Goal: Task Accomplishment & Management: Manage account settings

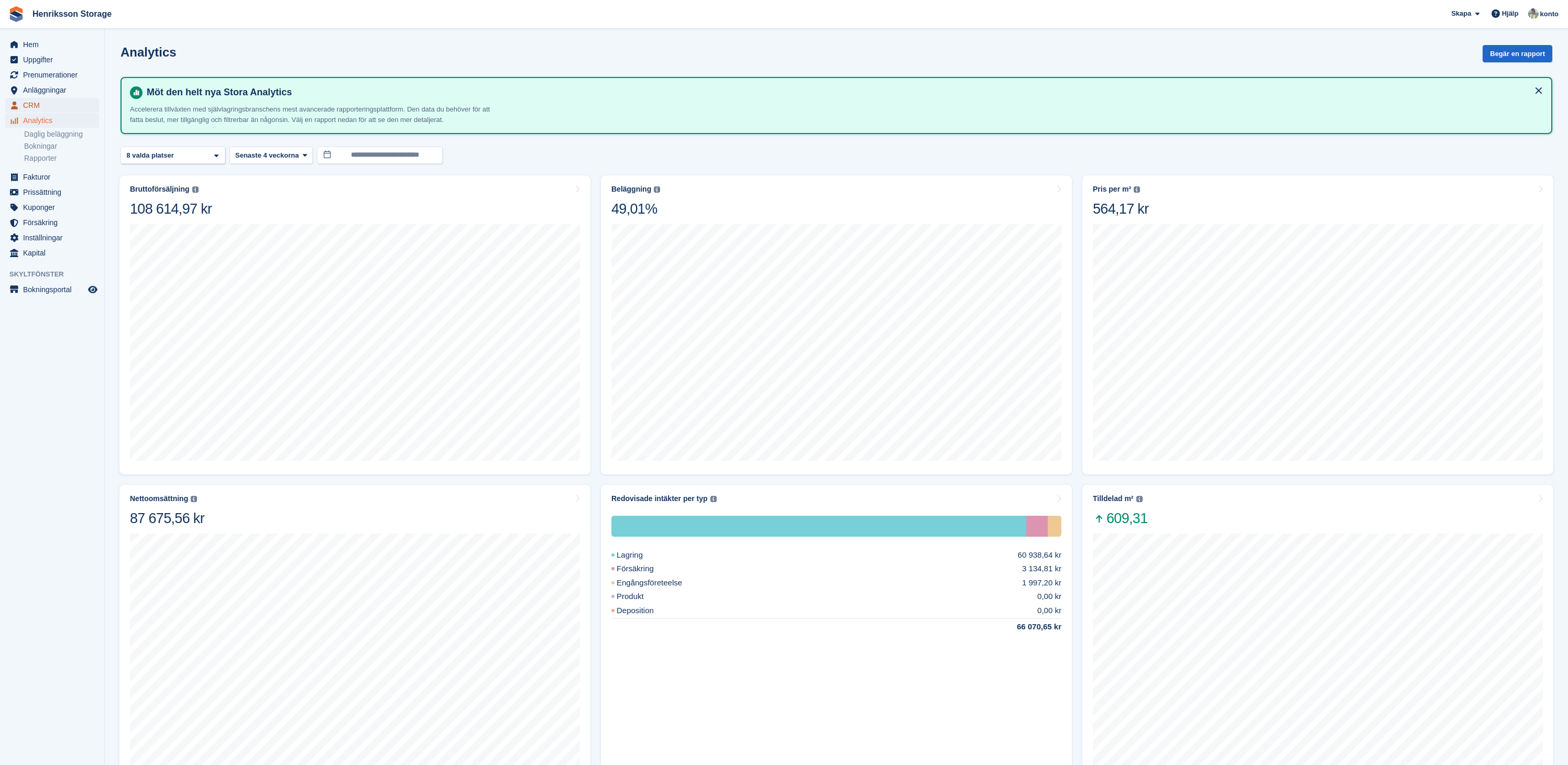
click at [35, 102] on span "CRM" at bounding box center [54, 105] width 63 height 15
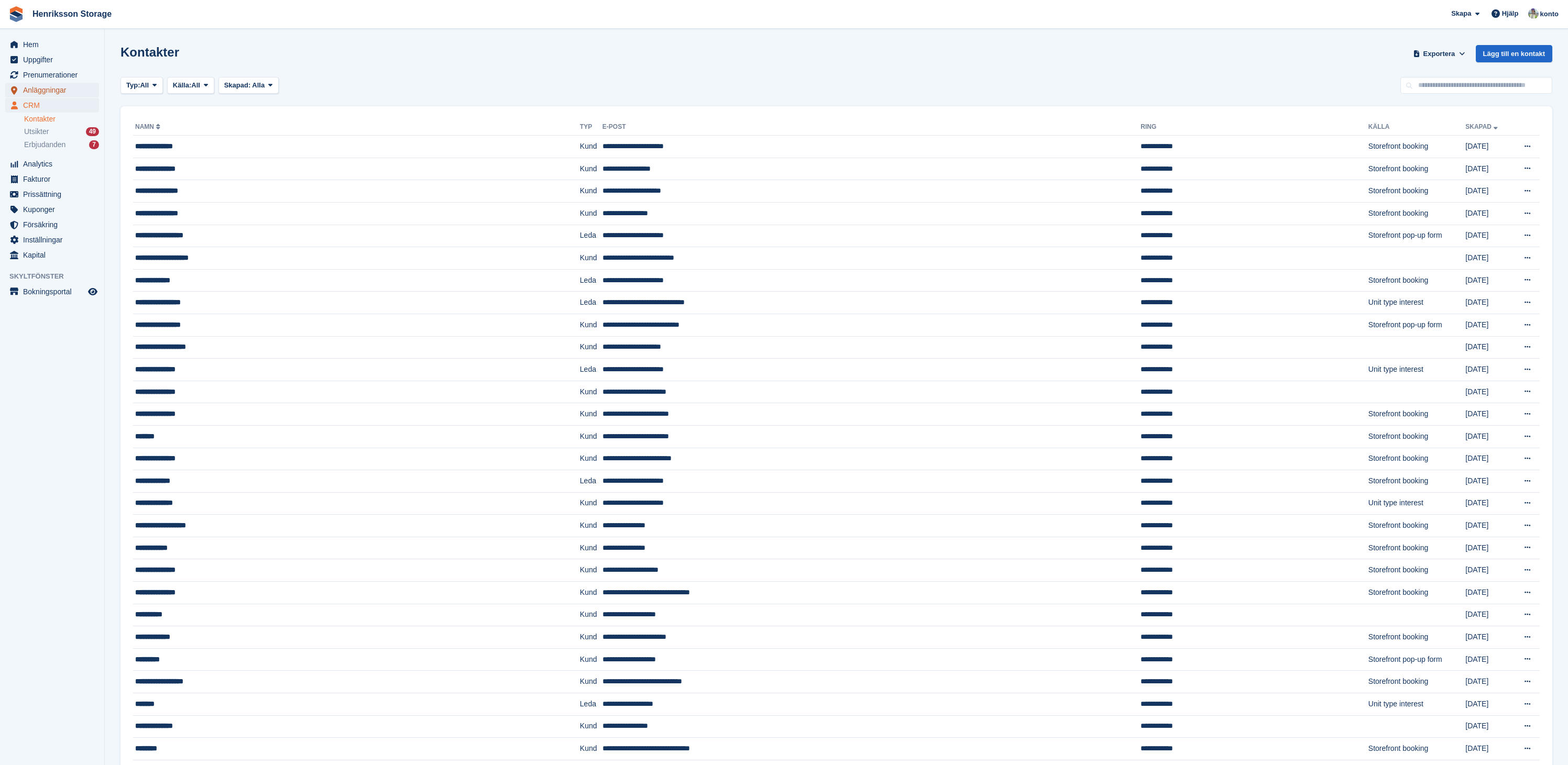
click at [54, 90] on span "Anläggningar" at bounding box center [54, 90] width 63 height 15
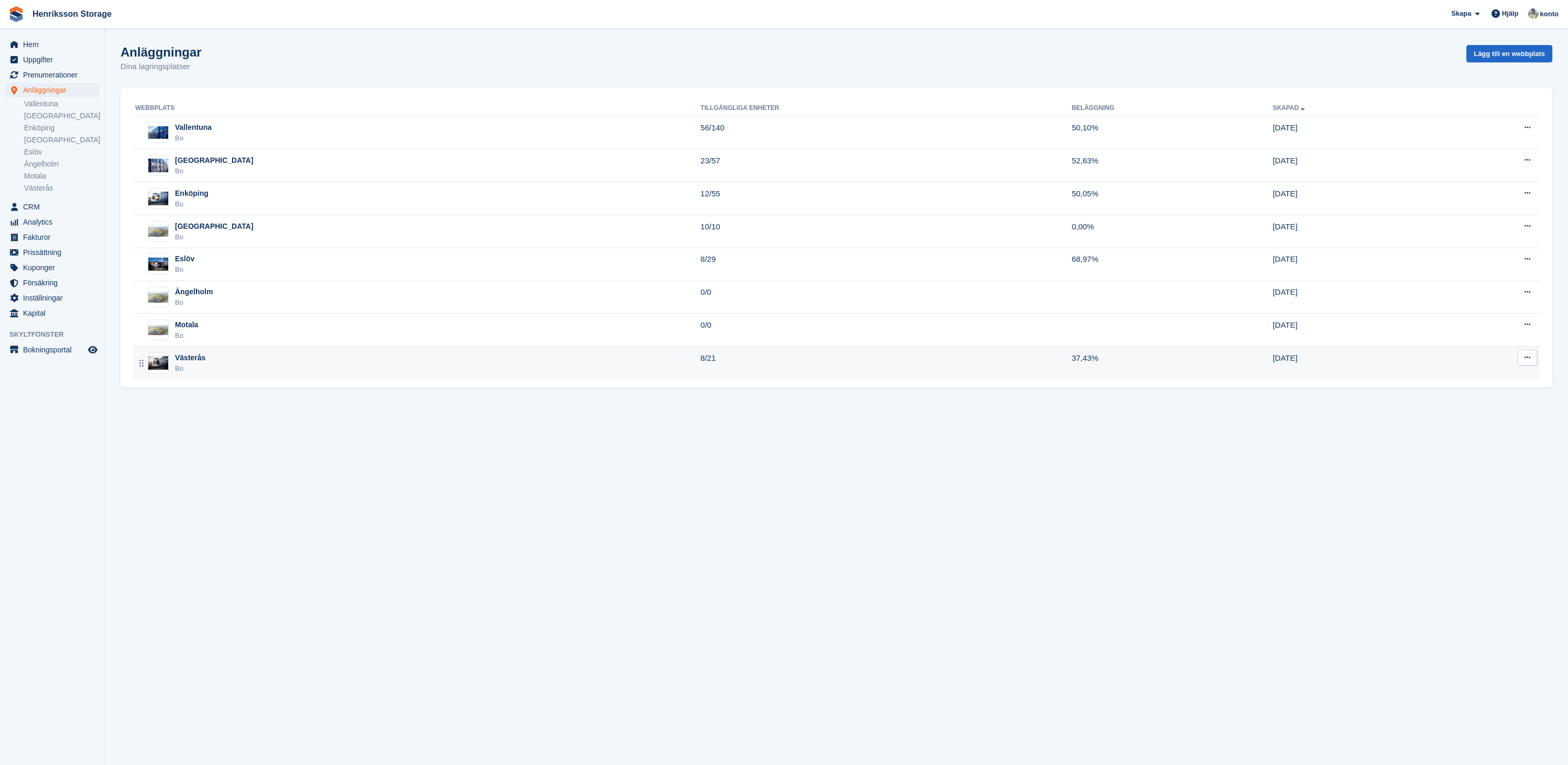
click at [199, 357] on div "Västerås" at bounding box center [190, 358] width 30 height 11
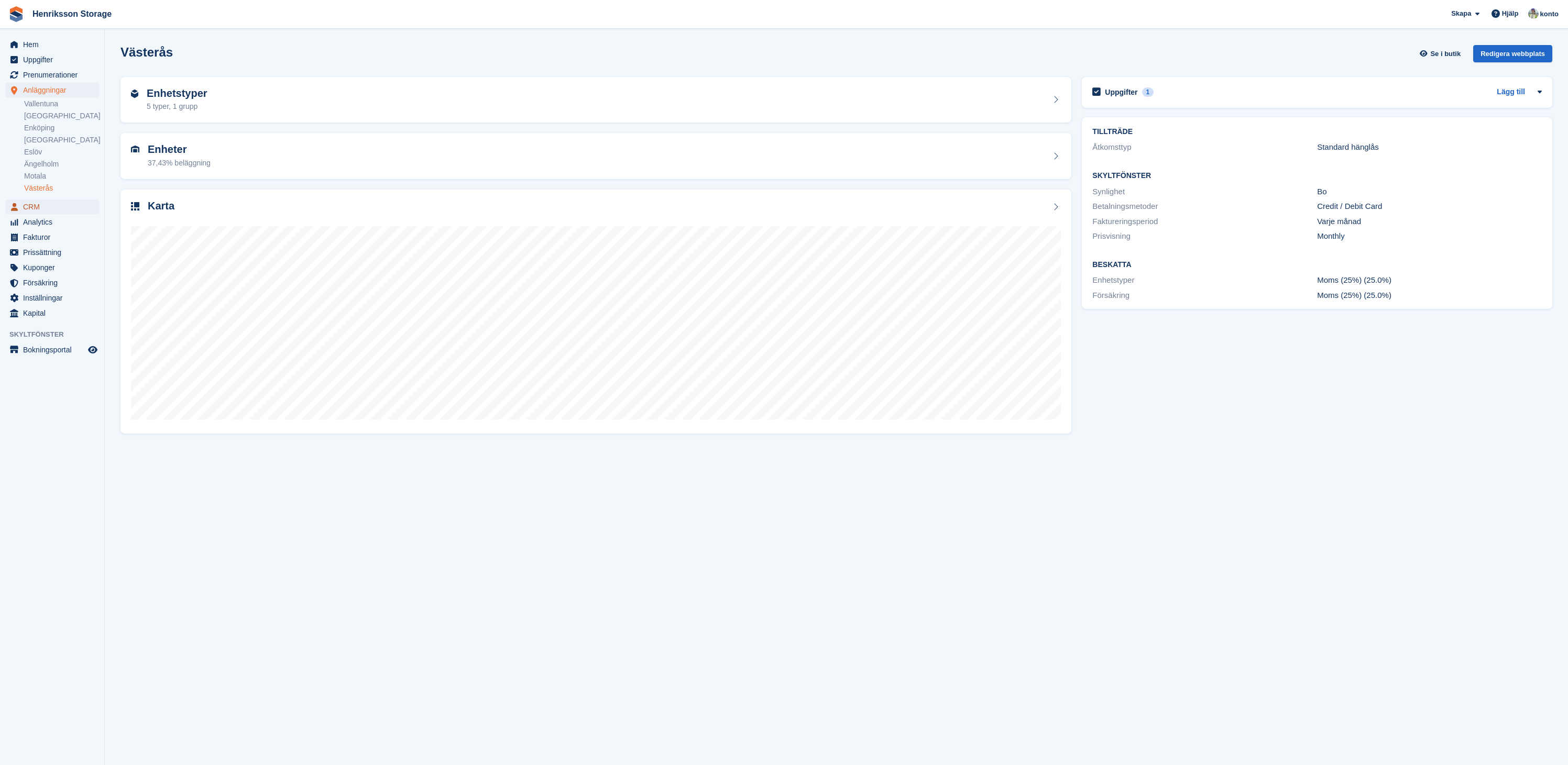
click at [37, 210] on span "CRM" at bounding box center [54, 207] width 63 height 15
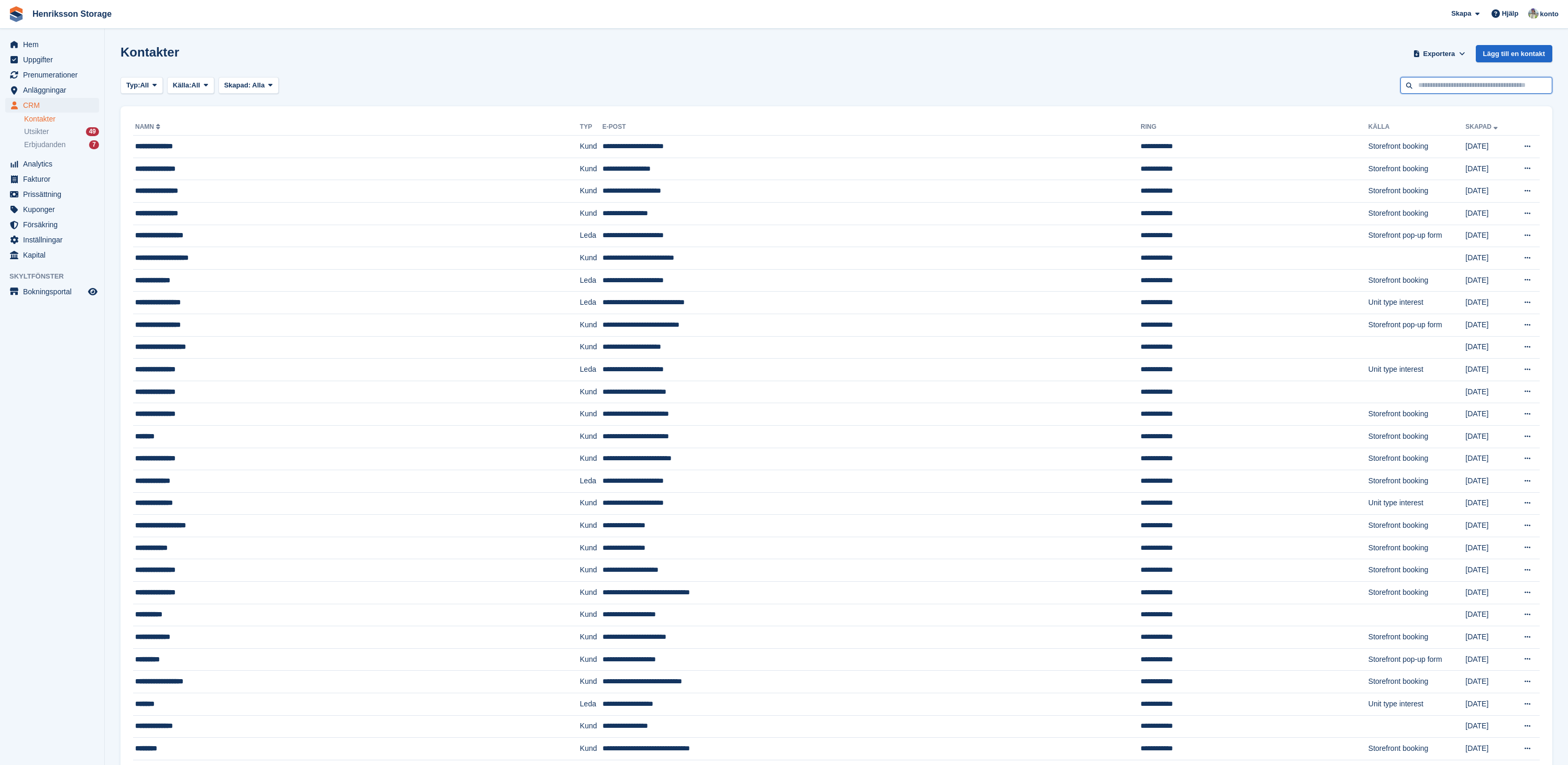
click at [1474, 89] on input "text" at bounding box center [1476, 86] width 152 height 17
type input "****"
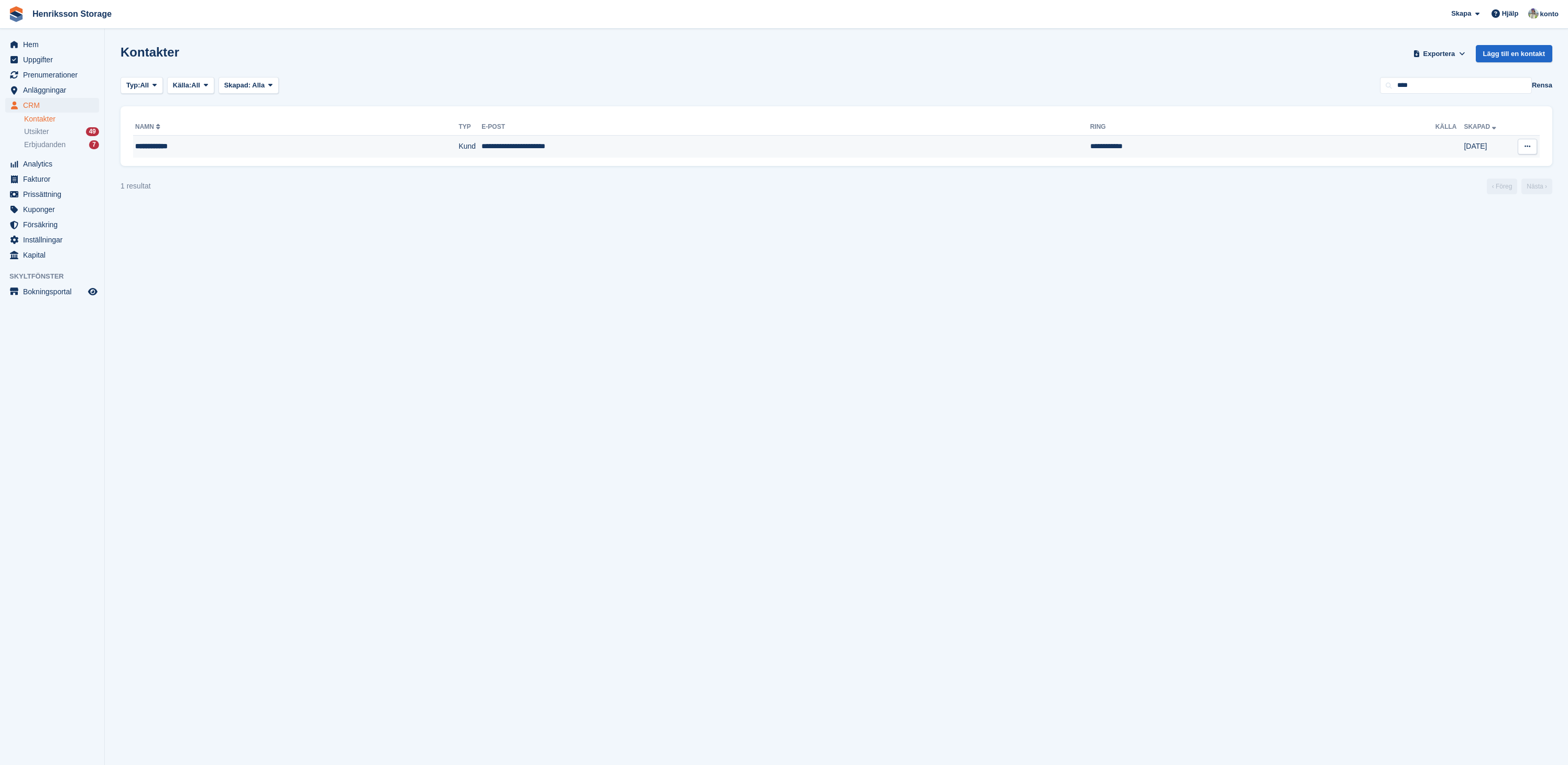
click at [268, 154] on td "**********" at bounding box center [296, 147] width 326 height 22
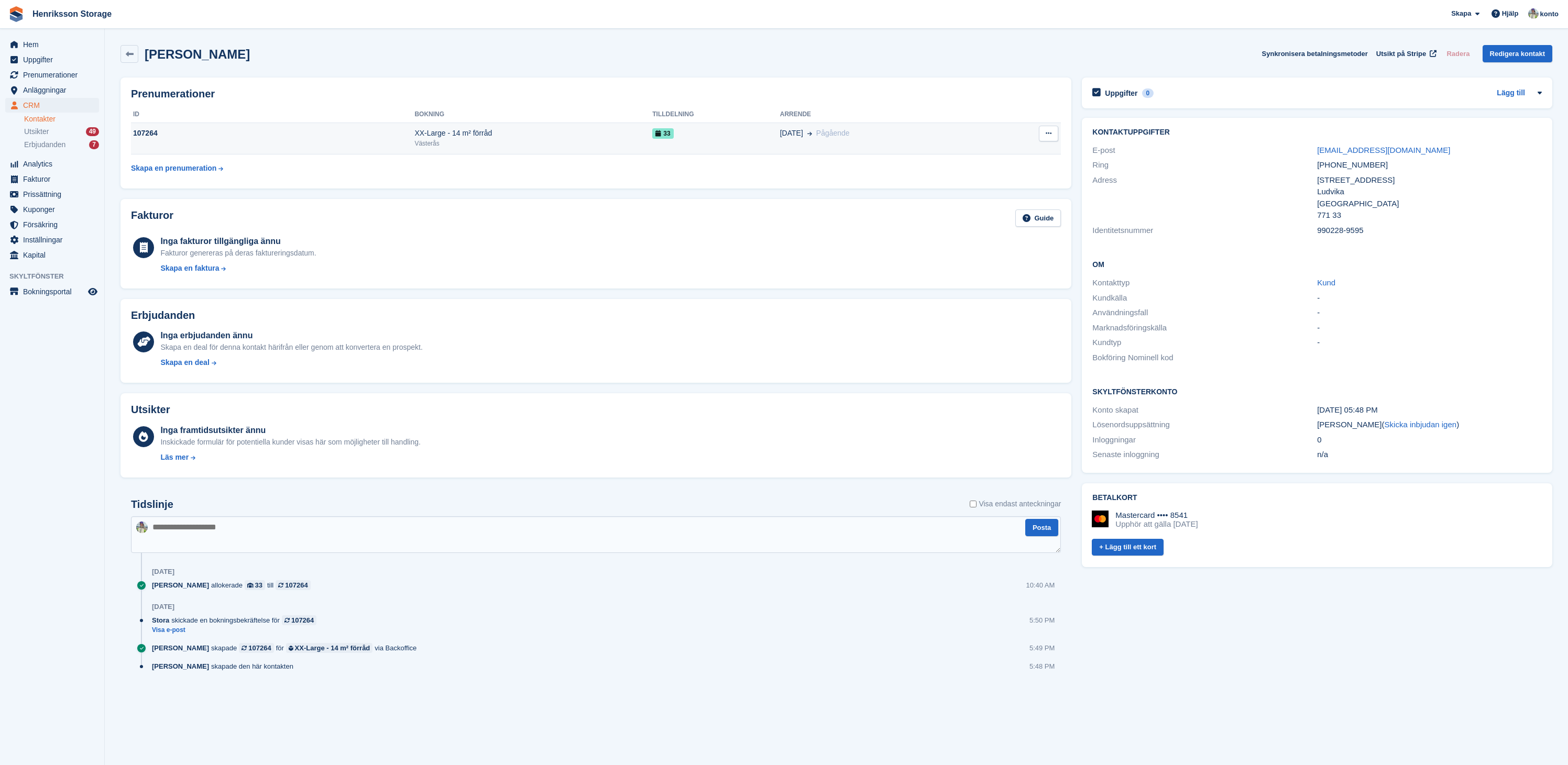
click at [753, 138] on div "33" at bounding box center [716, 133] width 128 height 11
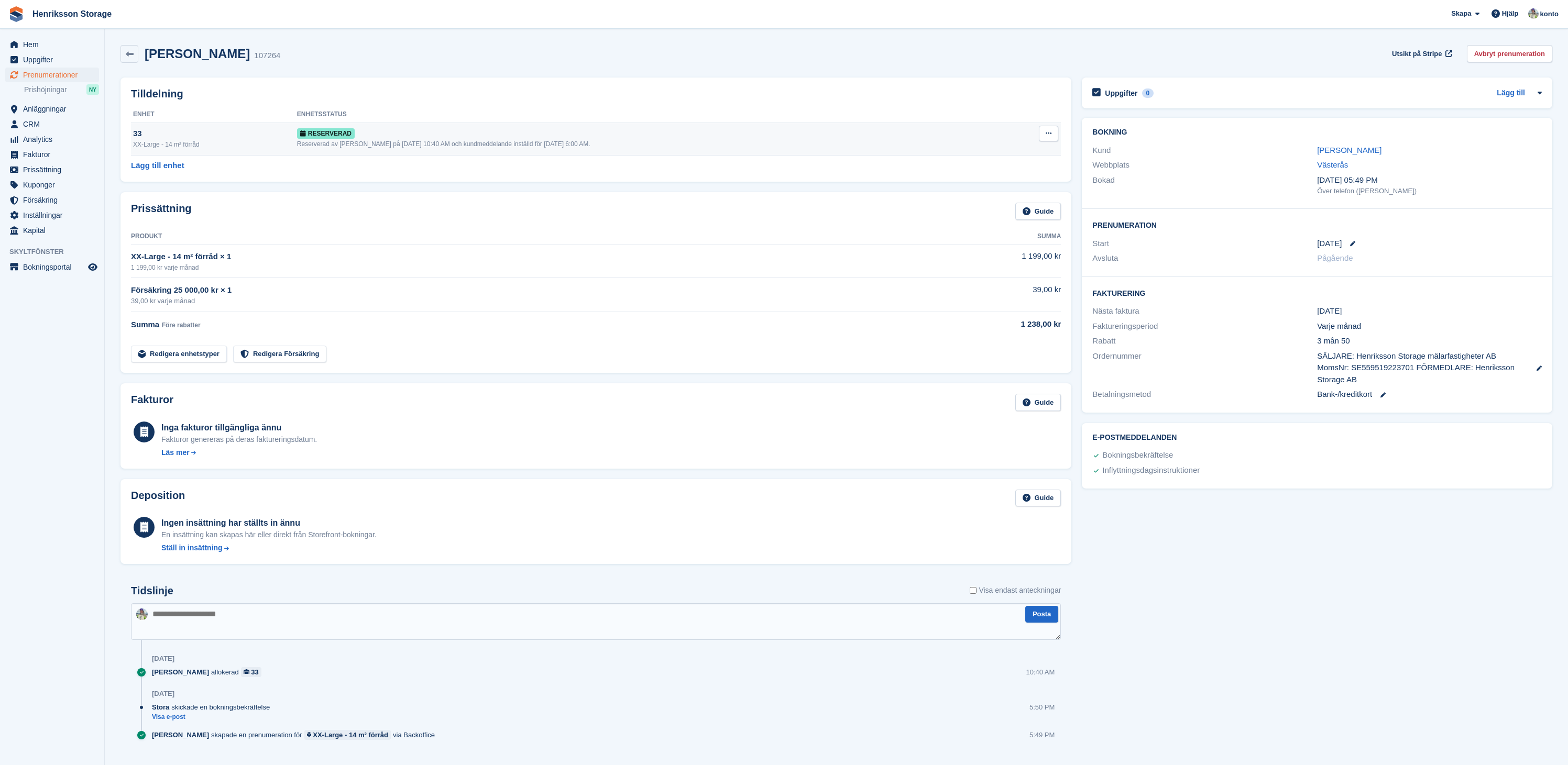
click at [1049, 136] on icon at bounding box center [1049, 133] width 6 height 7
click at [816, 162] on div "Lägg till enhet" at bounding box center [596, 166] width 930 height 12
click at [1026, 257] on td "1 199,00 kr" at bounding box center [982, 261] width 159 height 33
click at [172, 356] on link "Redigera enhetstyper" at bounding box center [178, 354] width 96 height 17
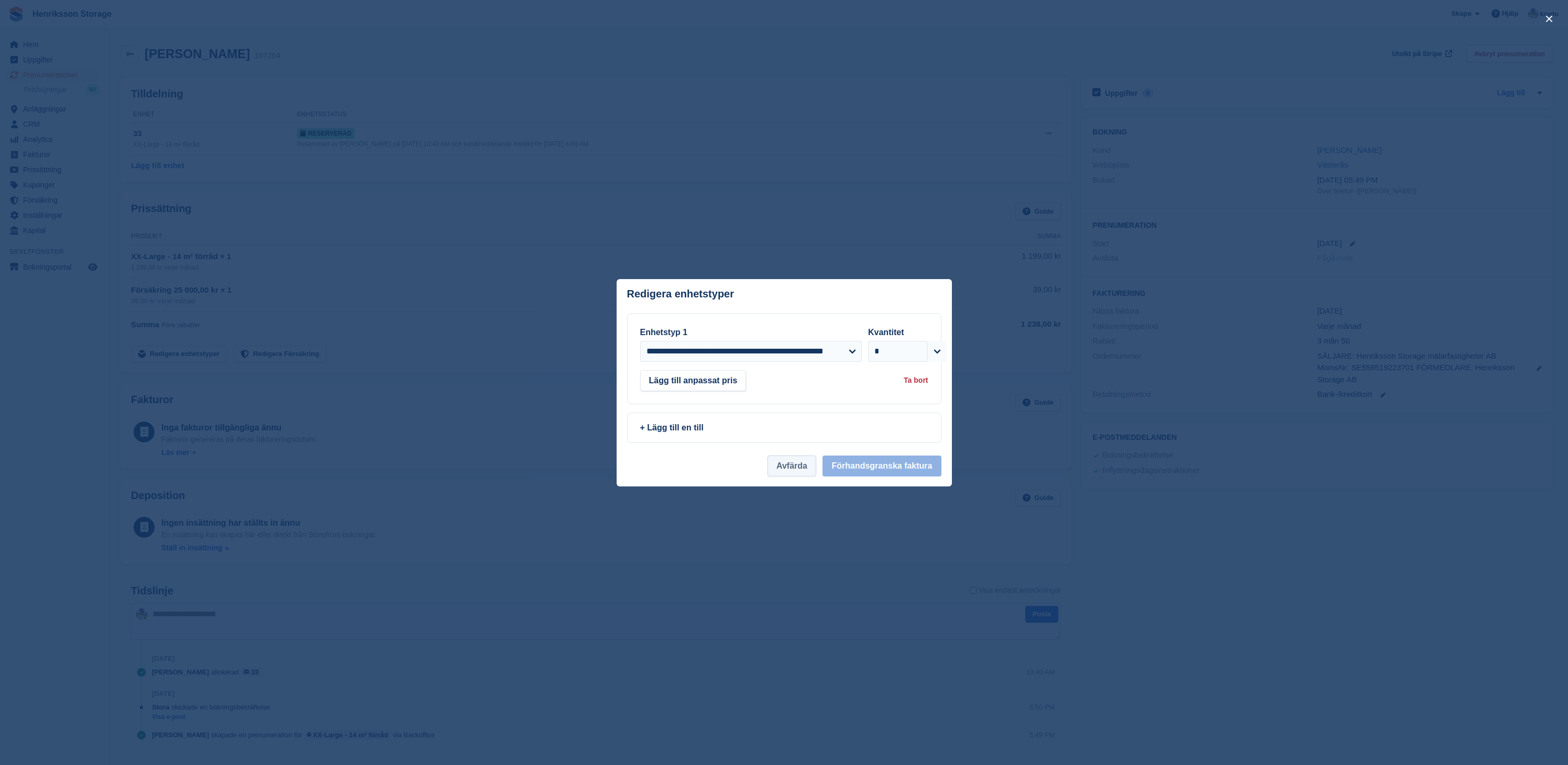
click at [785, 474] on button "Avfärda" at bounding box center [792, 466] width 49 height 21
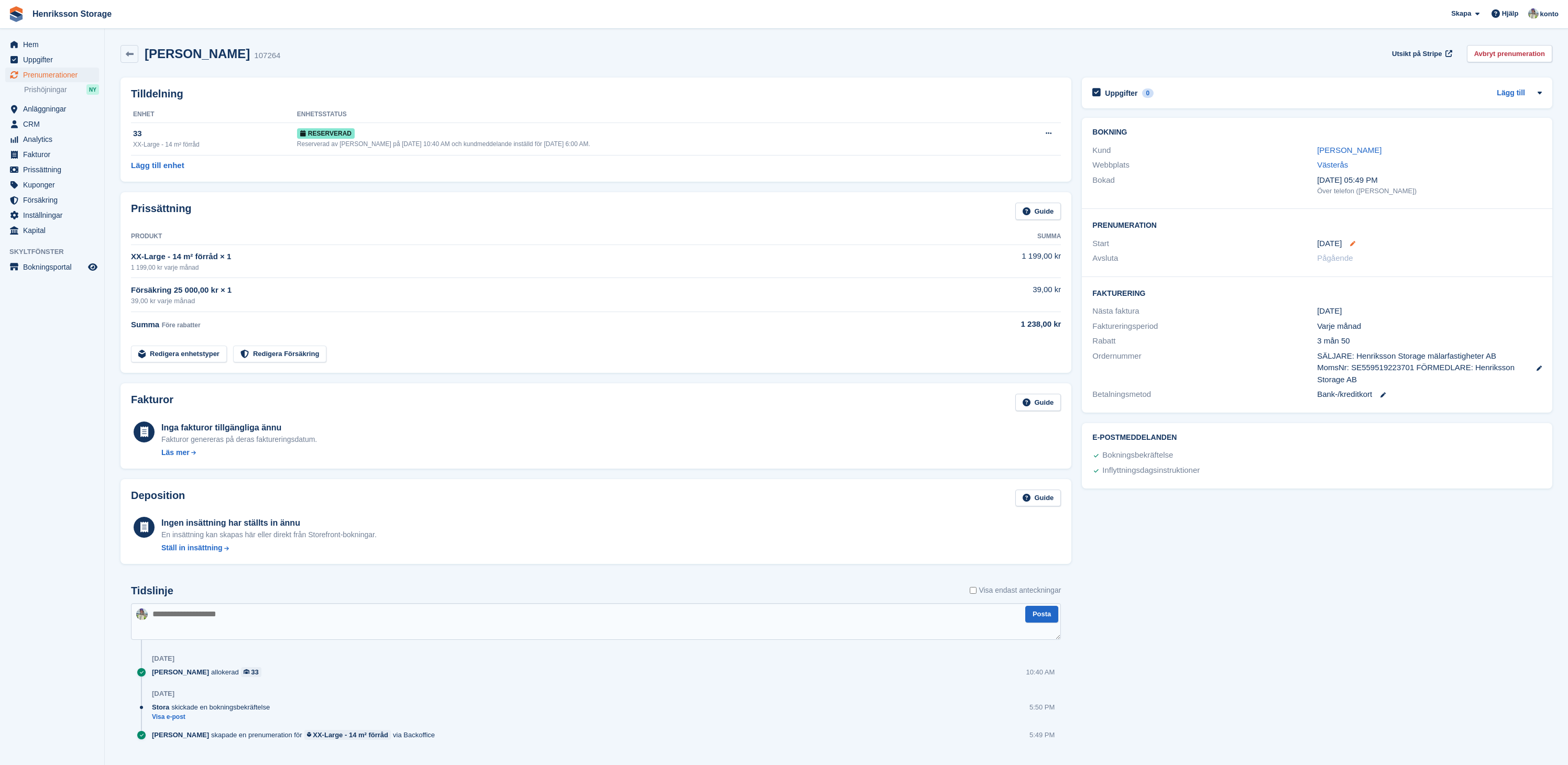
click at [1354, 242] on icon at bounding box center [1353, 244] width 5 height 5
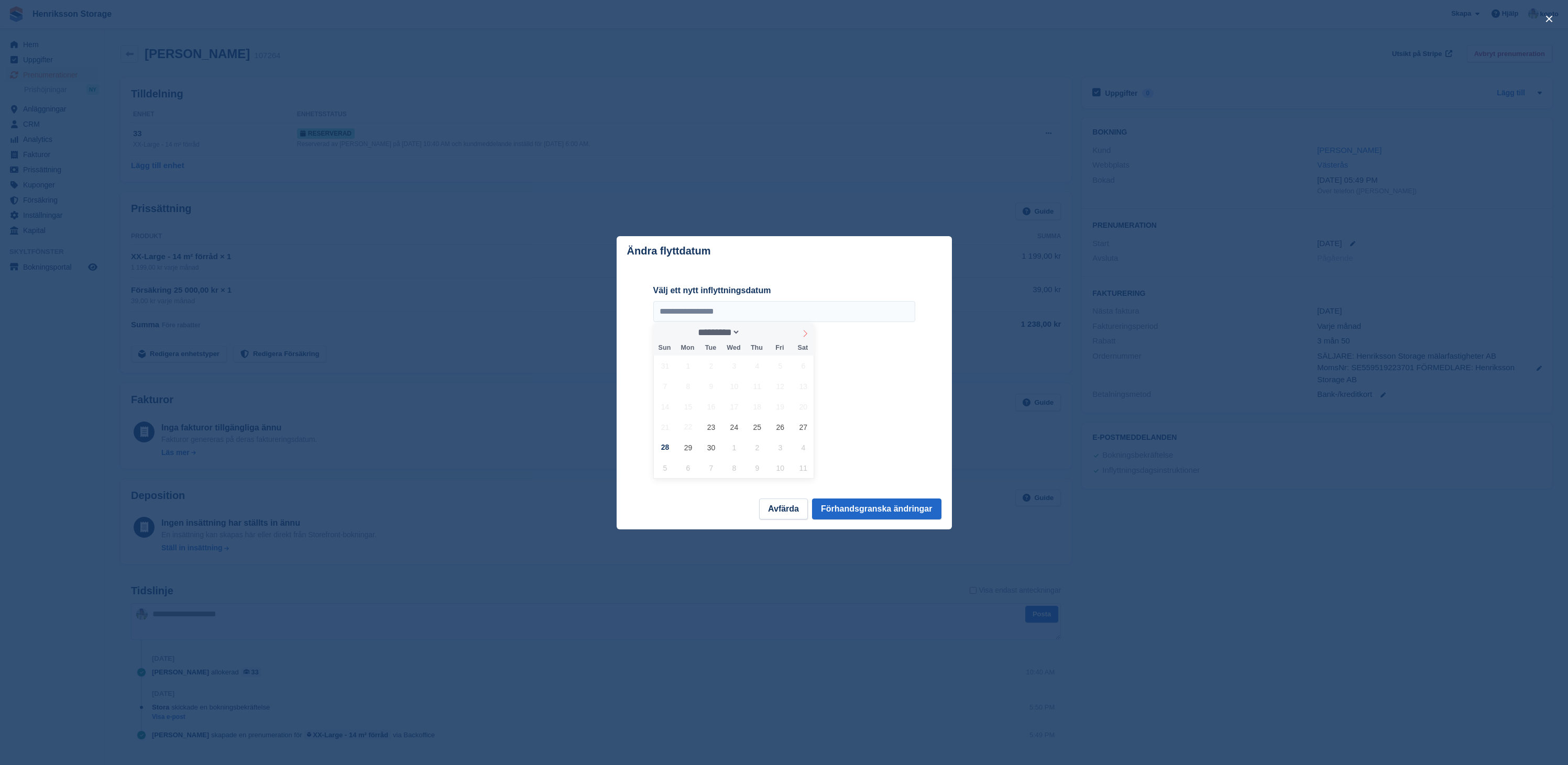
click at [808, 329] on span at bounding box center [805, 332] width 18 height 18
select select "*"
click at [783, 388] on span "10" at bounding box center [781, 386] width 20 height 20
type input "**********"
click at [883, 503] on button "Förhandsgranska ändringar" at bounding box center [876, 508] width 129 height 21
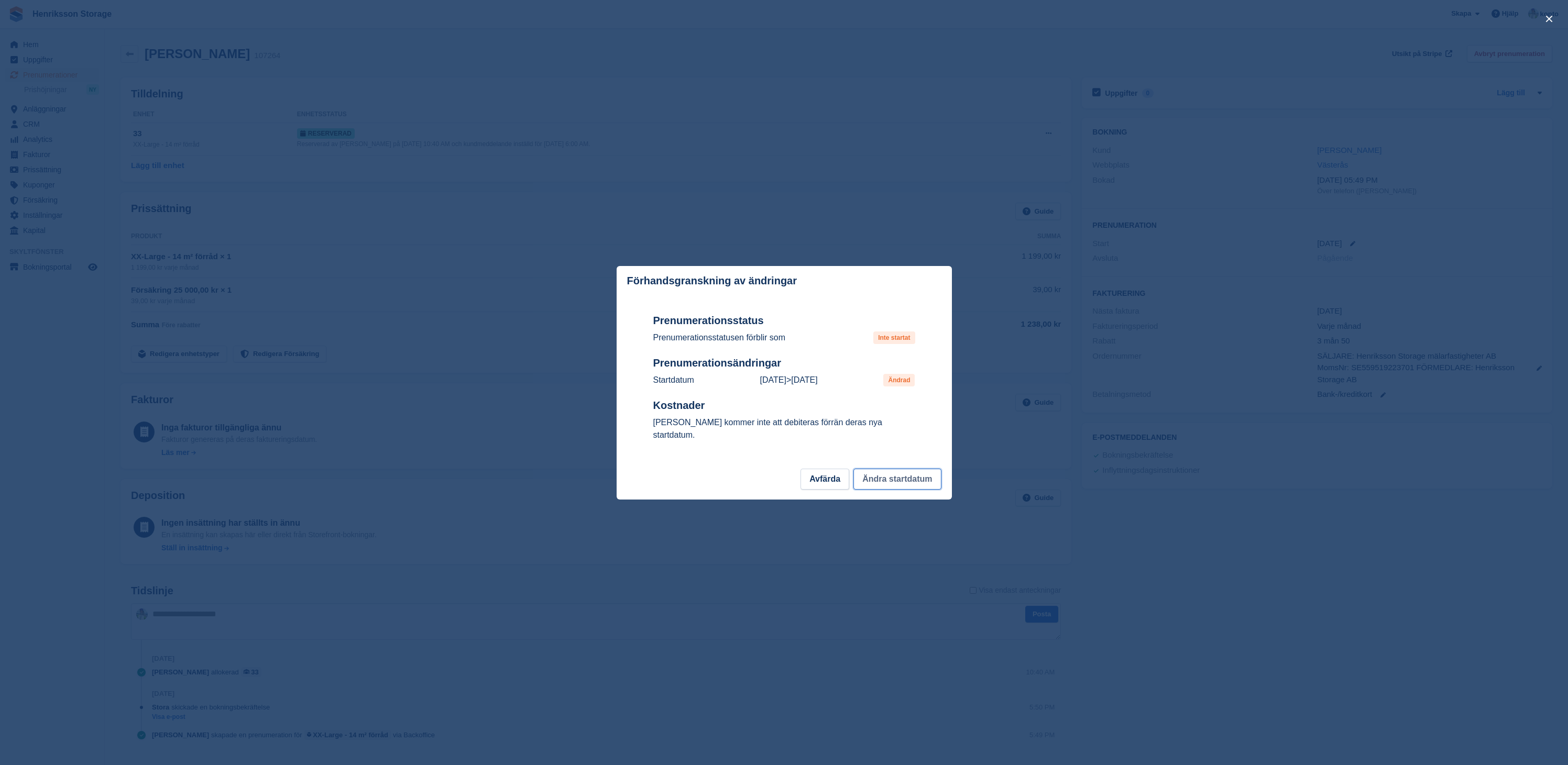
click at [895, 479] on button "Ändra startdatum" at bounding box center [897, 479] width 88 height 21
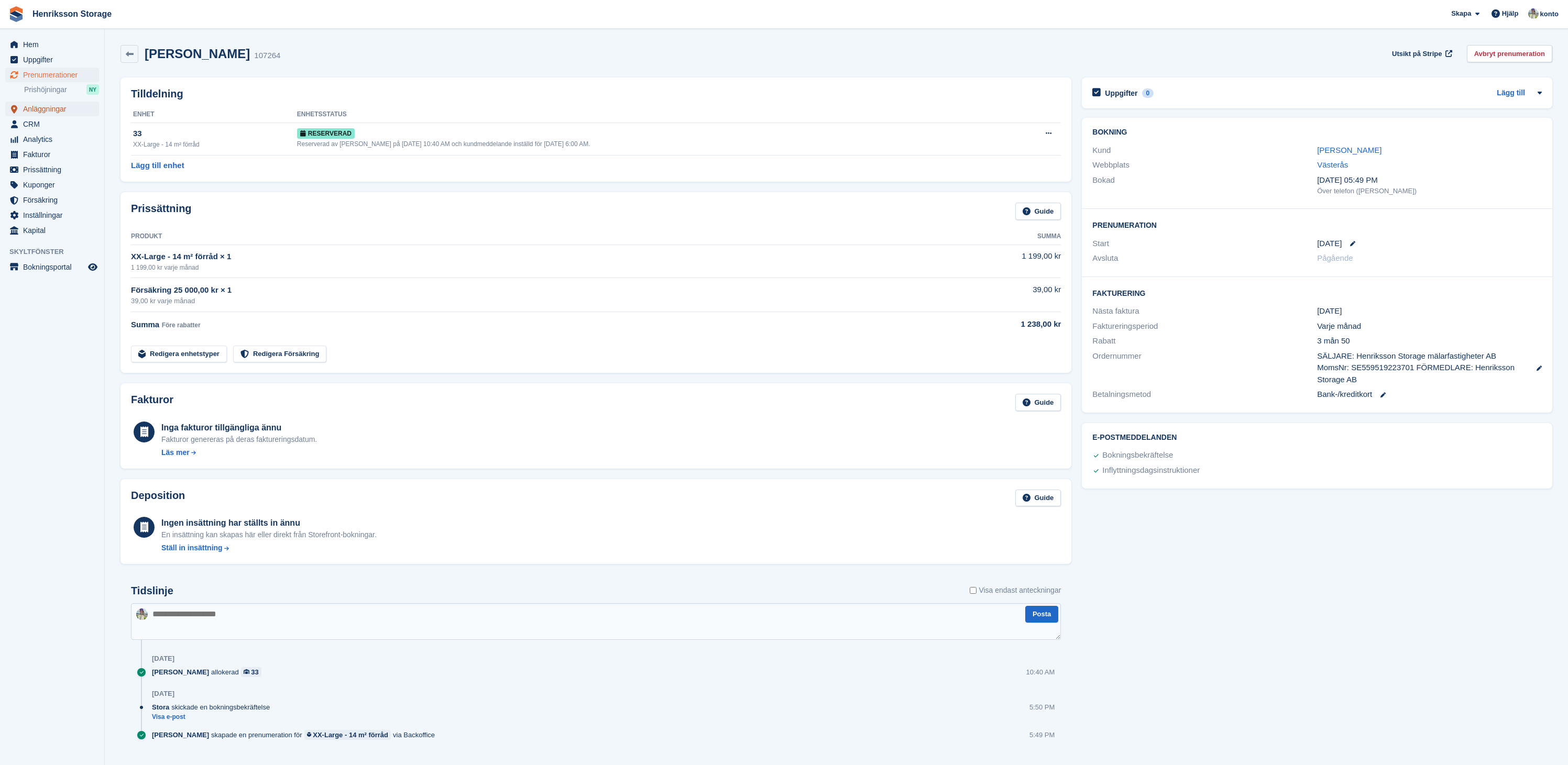
click at [53, 110] on span "Anläggningar" at bounding box center [54, 109] width 63 height 15
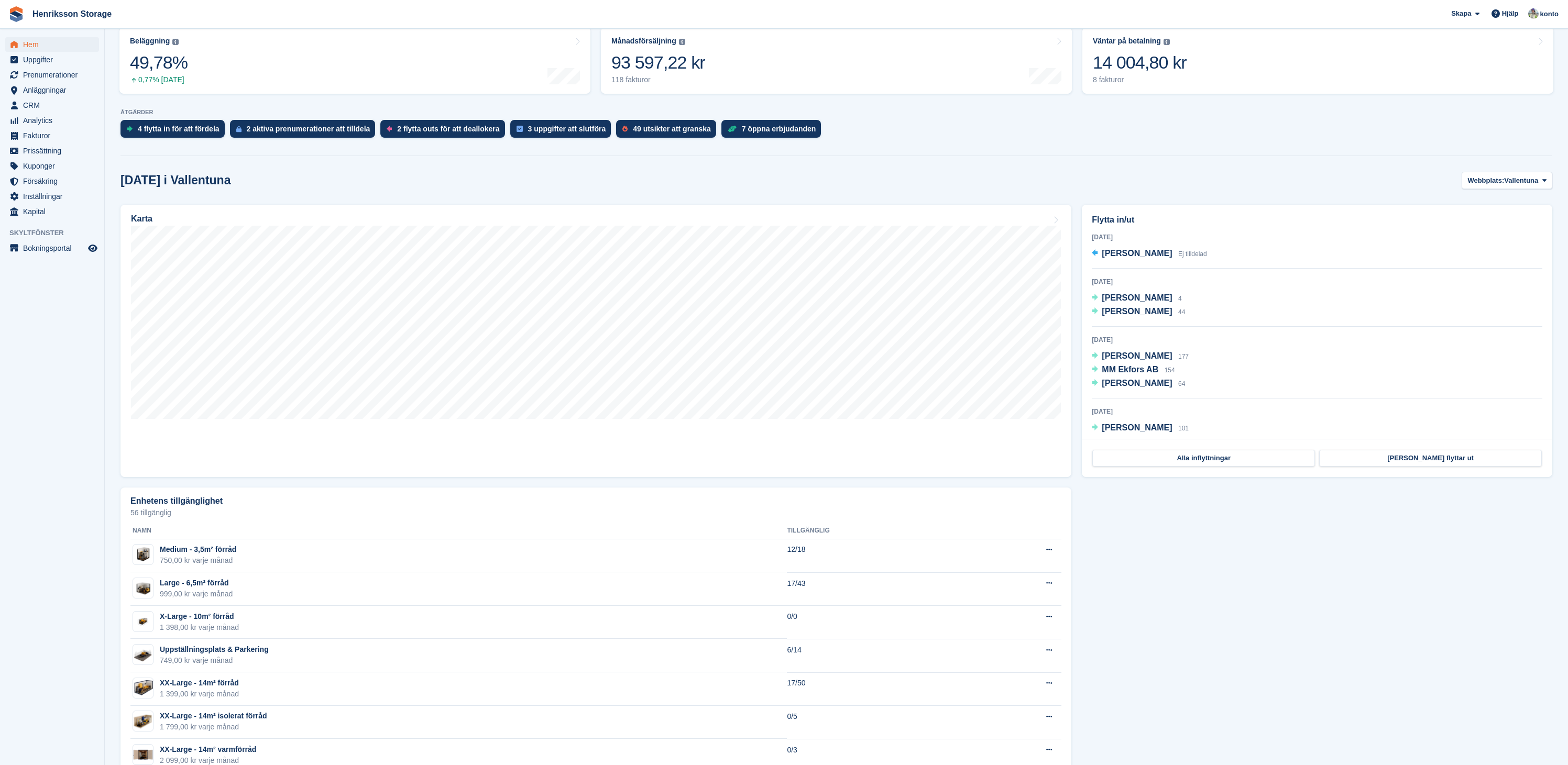
scroll to position [144, 0]
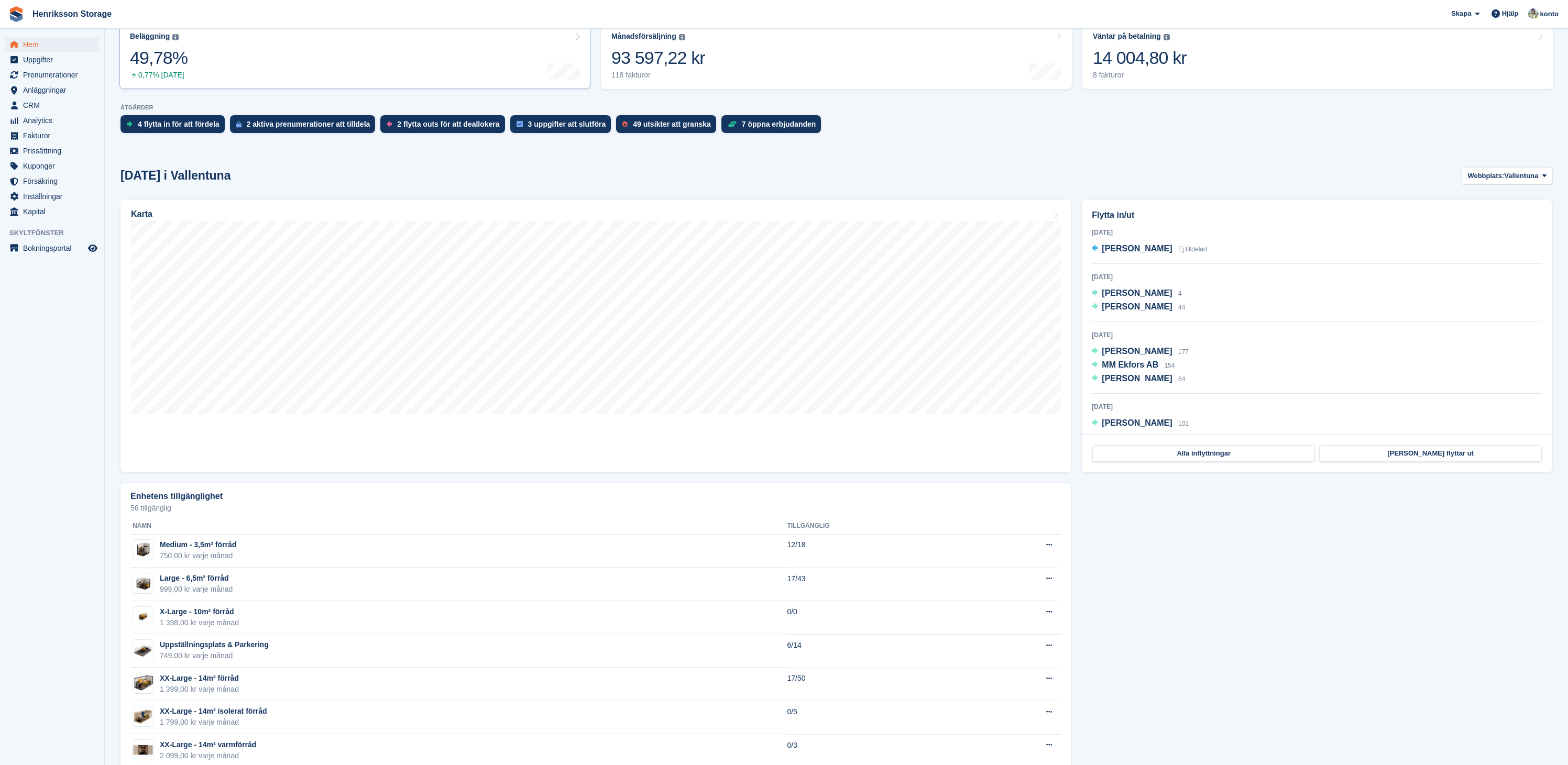
click at [352, 68] on link "Beläggning Andelen av alla för närvarande tilldelade enheter uttryckt i areal. …" at bounding box center [354, 56] width 471 height 66
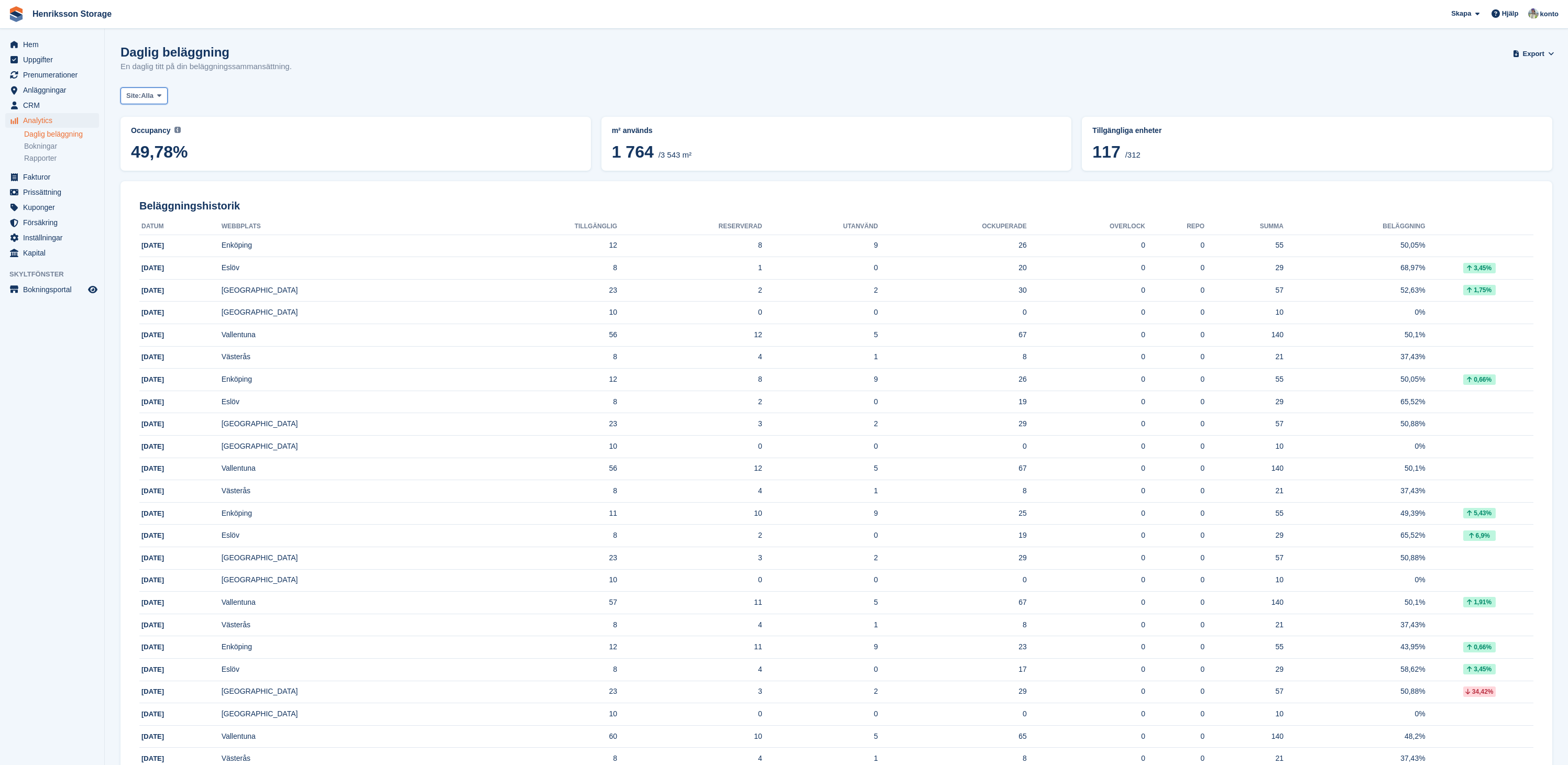
click at [161, 97] on icon at bounding box center [159, 96] width 4 height 7
click at [168, 138] on link "Vallentuna" at bounding box center [172, 139] width 94 height 19
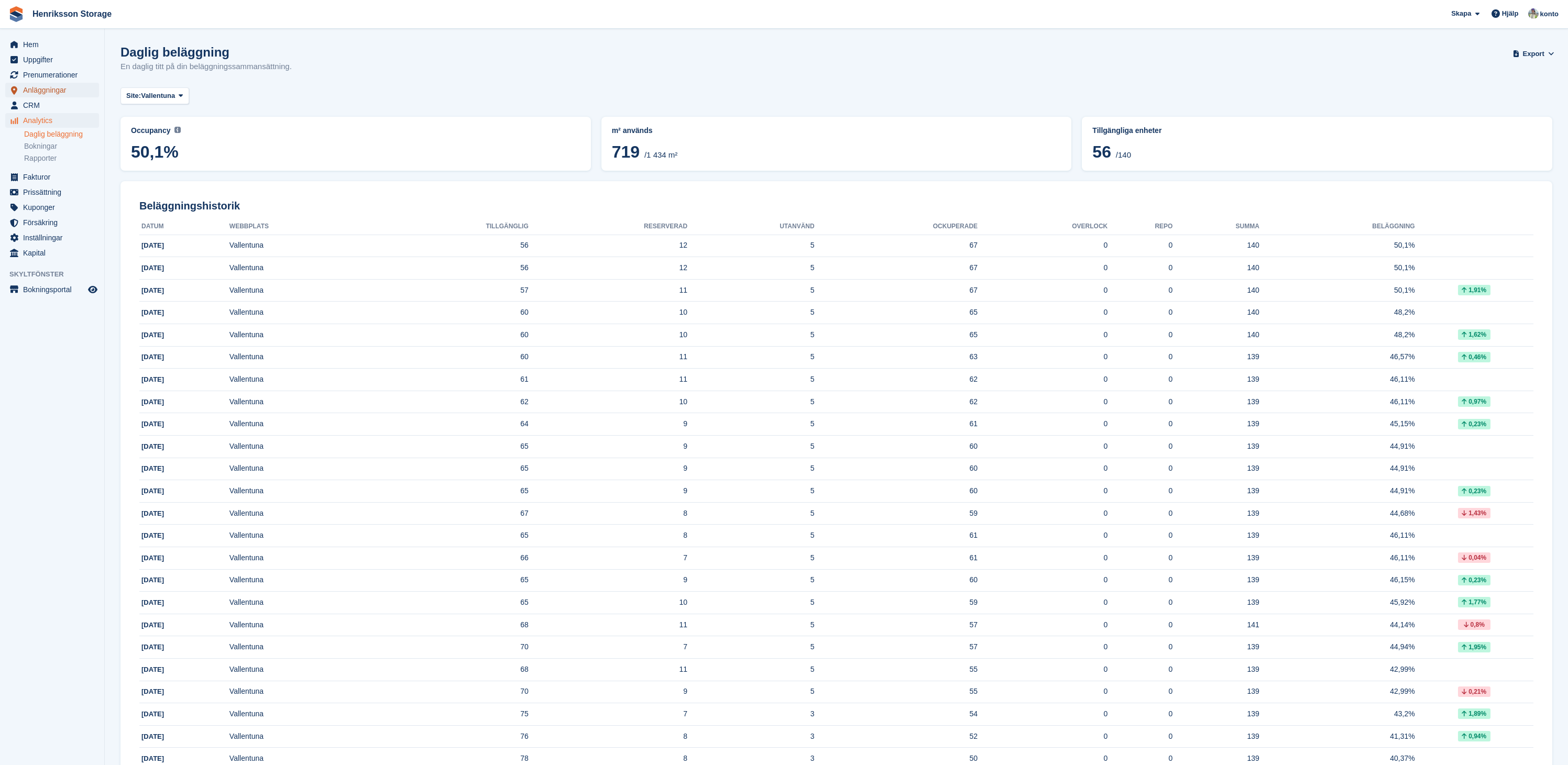
click at [52, 96] on span "Anläggningar" at bounding box center [54, 90] width 63 height 15
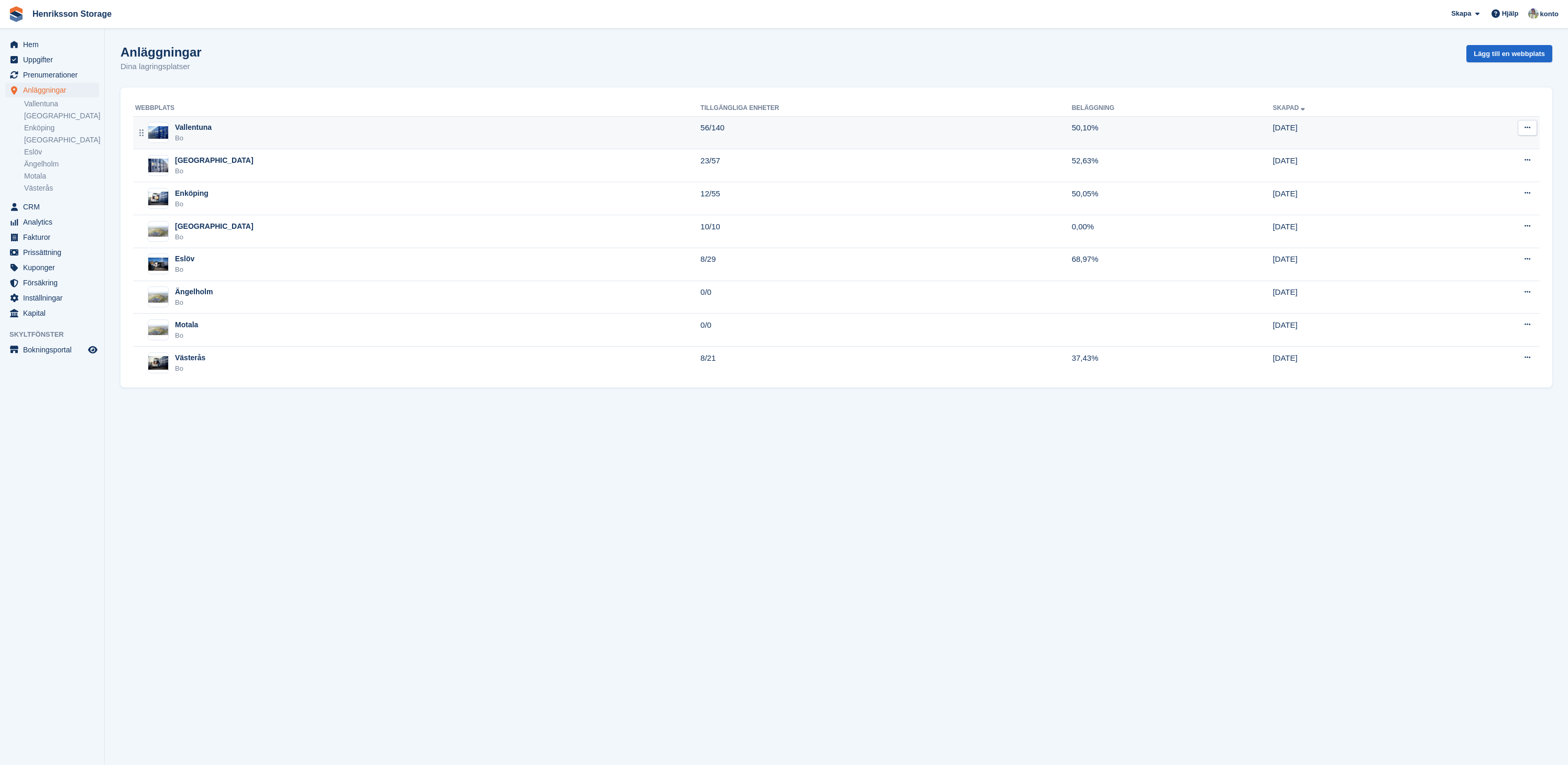
click at [231, 129] on div "Vallentuna Bo" at bounding box center [418, 133] width 566 height 21
